Goal: Find specific page/section: Find specific page/section

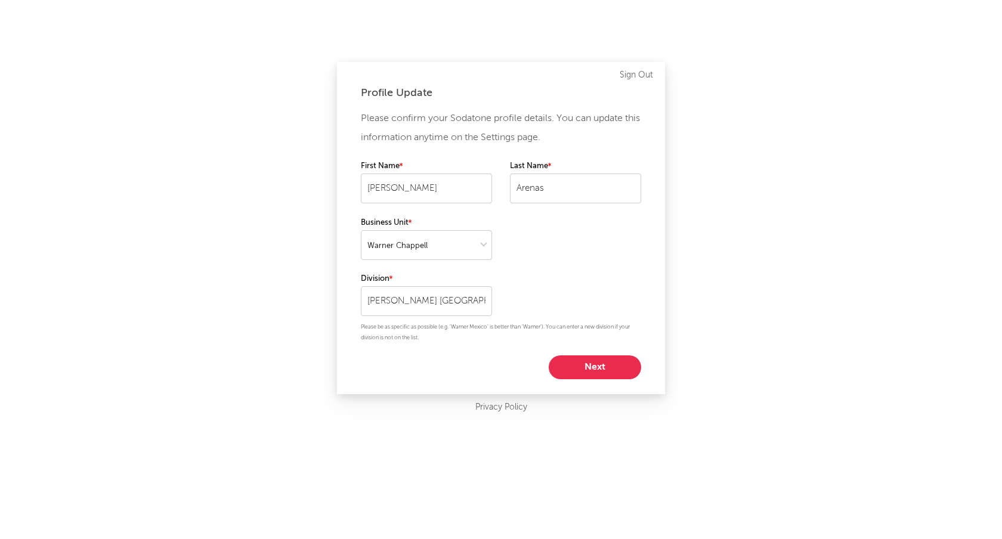
select select "warner_chappell"
click at [596, 363] on button "Next" at bounding box center [595, 367] width 92 height 24
select select "manager"
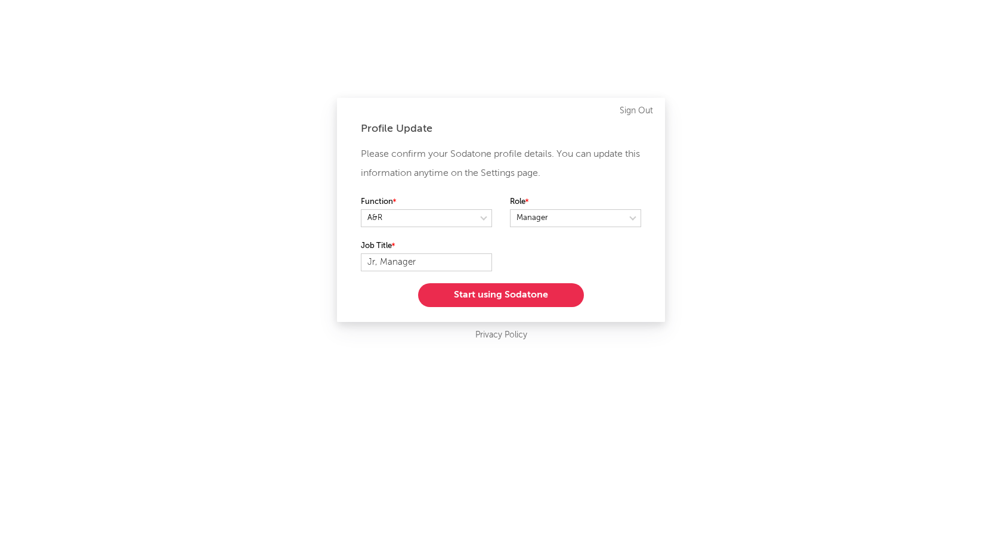
click at [548, 288] on button "Start using Sodatone" at bounding box center [501, 295] width 166 height 24
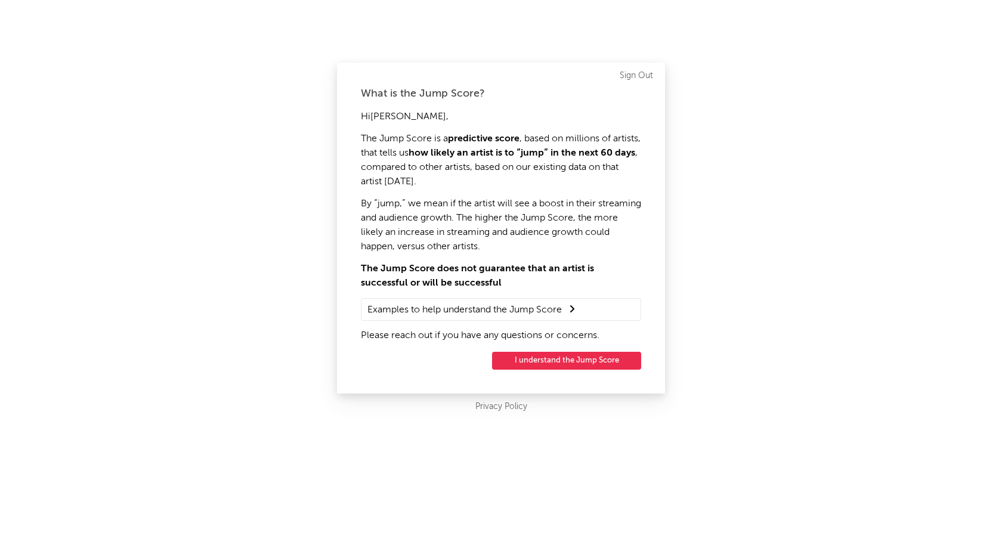
click at [558, 361] on button "I understand the Jump Score" at bounding box center [566, 361] width 149 height 18
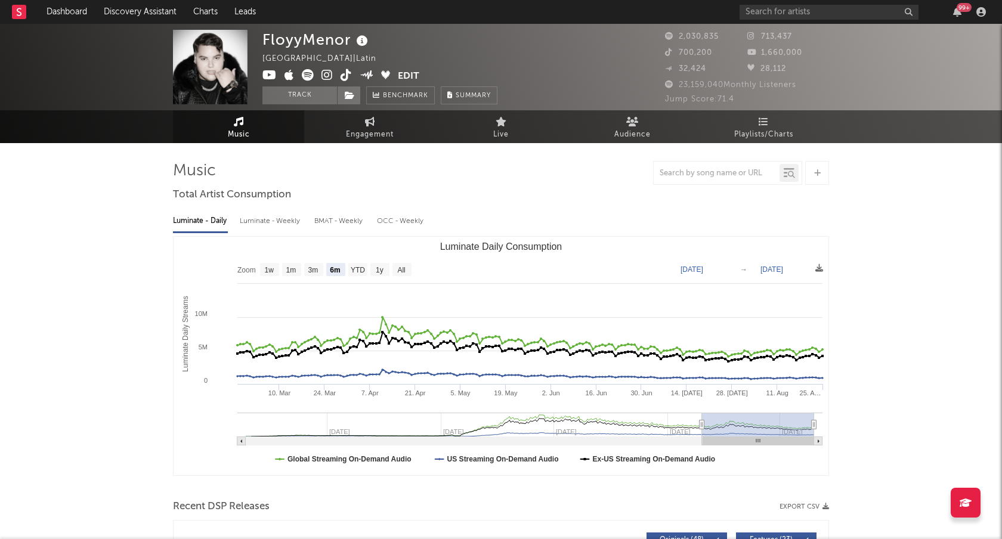
click at [24, 14] on rect at bounding box center [19, 12] width 14 height 14
